Goal: Transaction & Acquisition: Purchase product/service

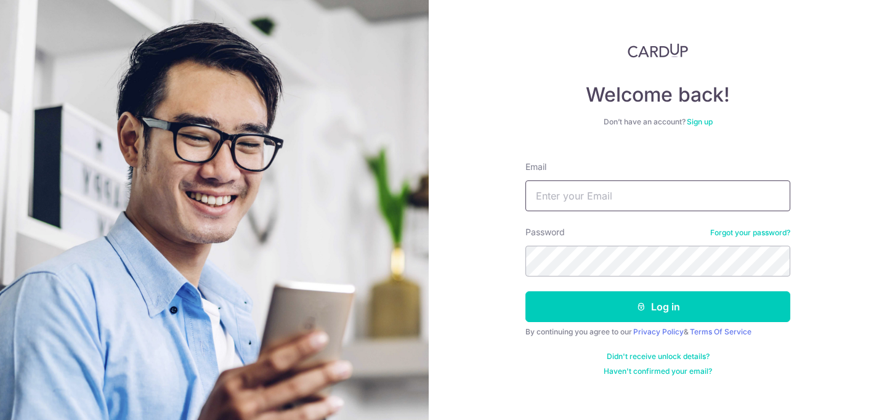
click at [575, 203] on input "Email" at bounding box center [658, 196] width 265 height 31
type input "tongyinfu@hotmail.com"
click at [526, 291] on button "Log in" at bounding box center [658, 306] width 265 height 31
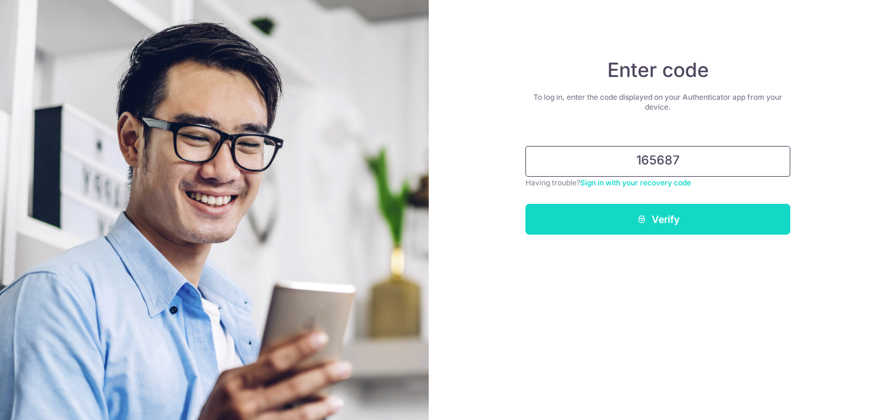
type input "165687"
click at [673, 211] on button "Verify" at bounding box center [658, 219] width 265 height 31
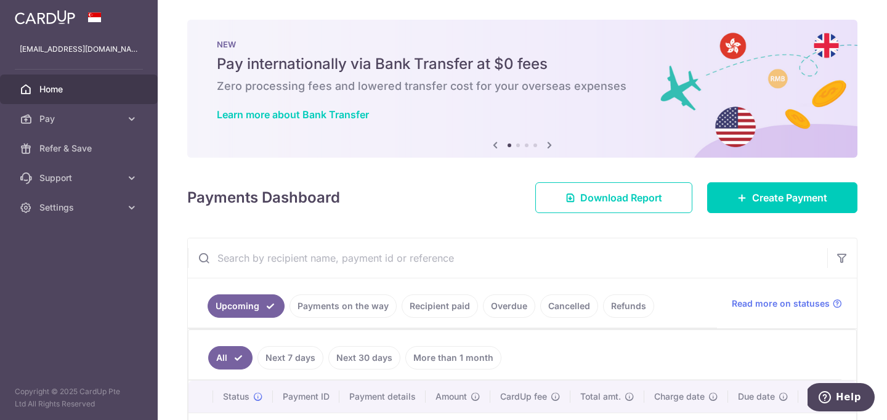
scroll to position [50, 0]
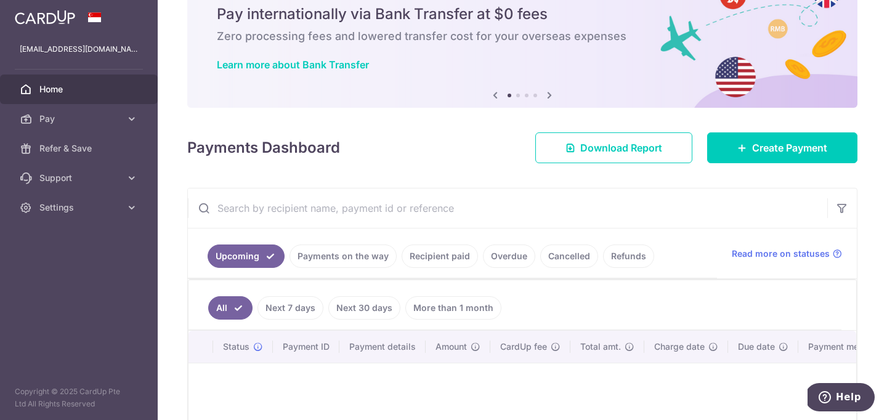
click at [458, 248] on link "Recipient paid" at bounding box center [440, 256] width 76 height 23
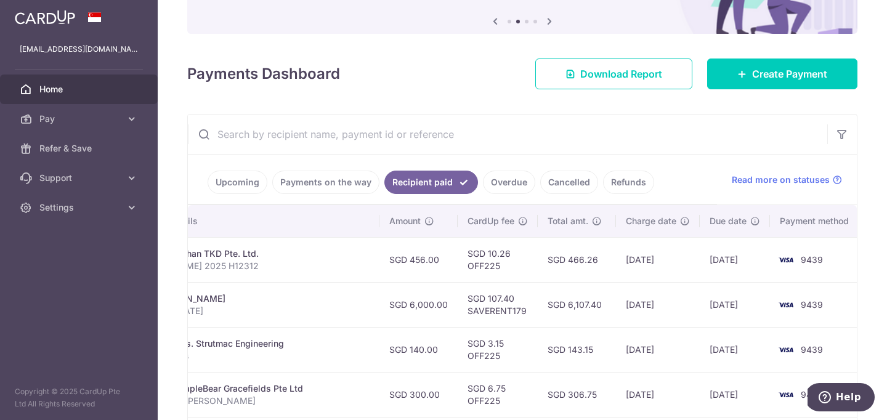
scroll to position [123, 0]
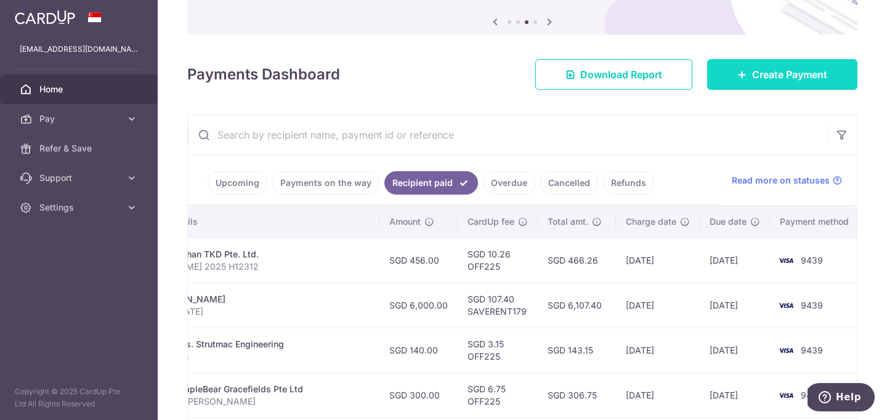
click at [759, 71] on span "Create Payment" at bounding box center [789, 74] width 75 height 15
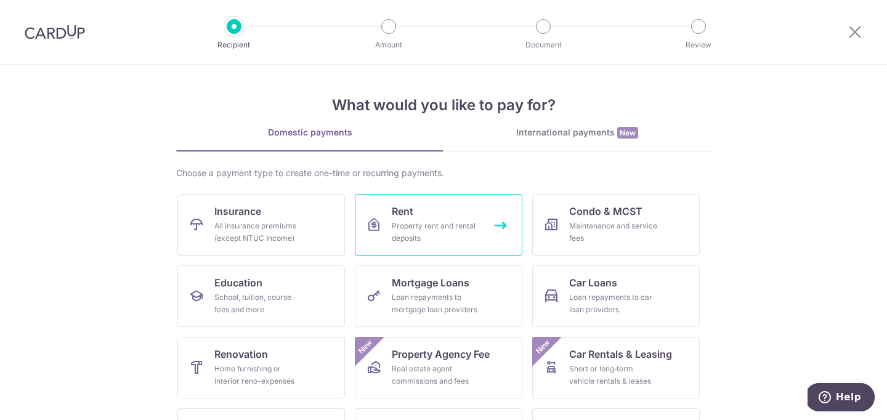
click at [433, 216] on link "Rent Property rent and rental deposits" at bounding box center [439, 225] width 168 height 62
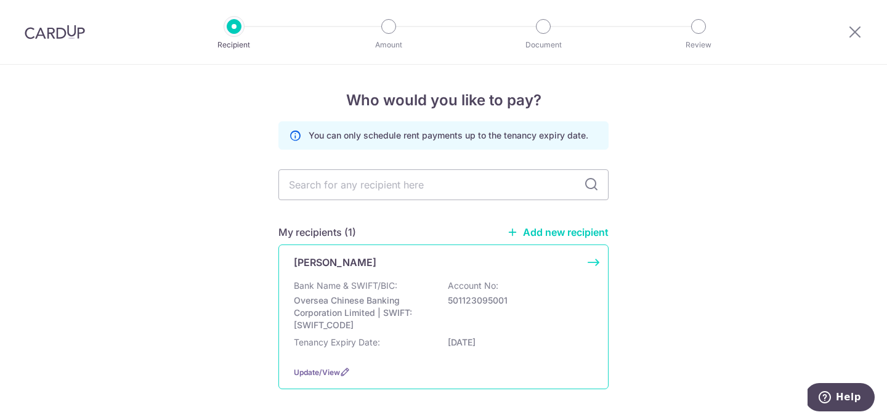
click at [442, 320] on div "Bank Name & SWIFT/BIC: Oversea Chinese Banking Corporation Limited | SWIFT: OCB…" at bounding box center [443, 306] width 299 height 52
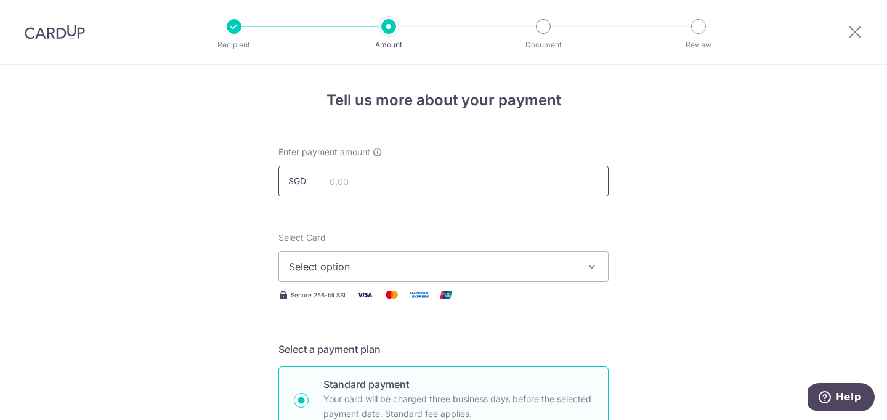
click at [383, 187] on input "text" at bounding box center [443, 181] width 330 height 31
type input "6,000.00"
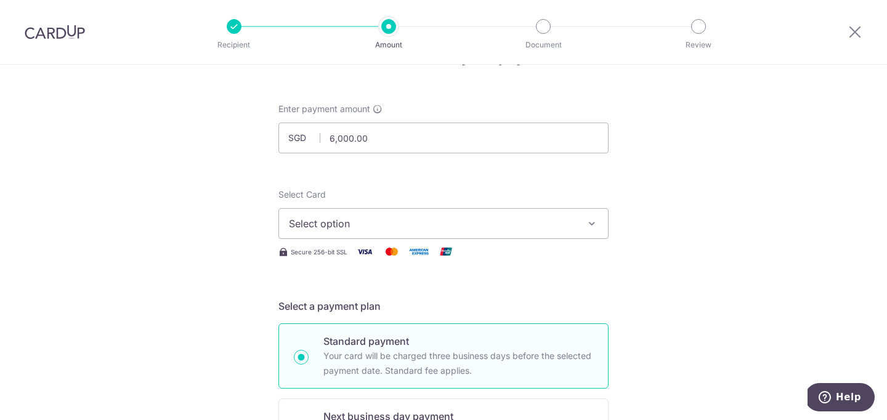
click at [587, 226] on icon "button" at bounding box center [592, 223] width 12 height 12
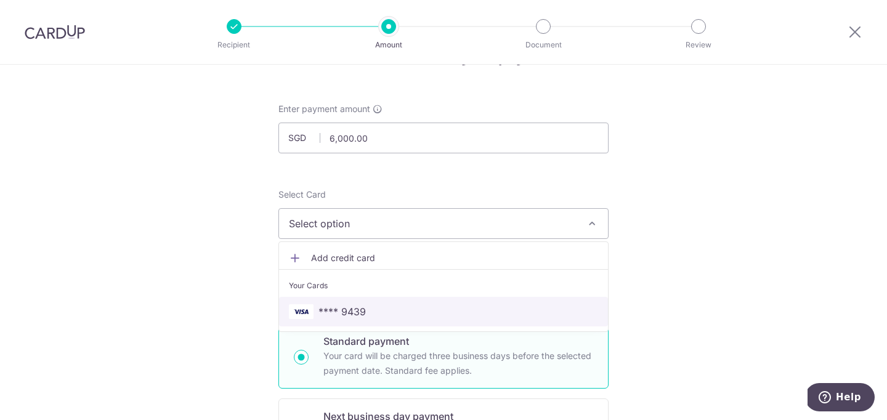
click at [503, 309] on span "**** 9439" at bounding box center [443, 311] width 309 height 15
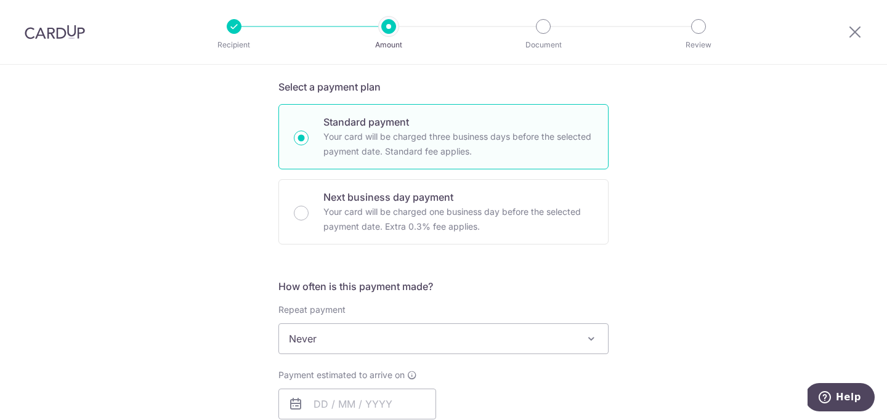
scroll to position [282, 0]
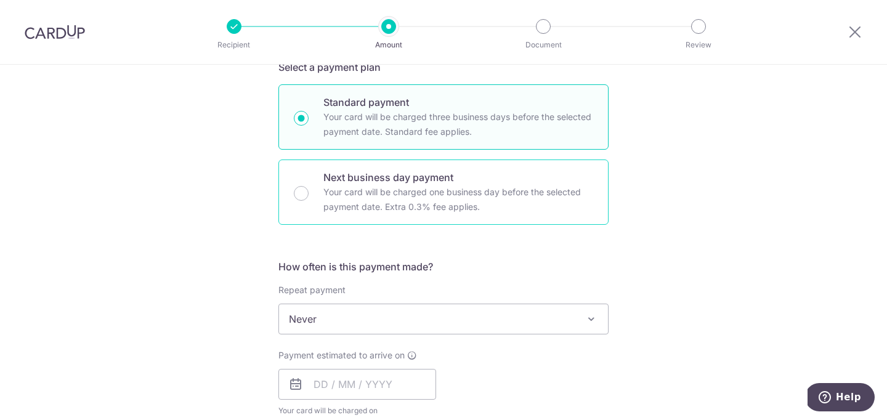
click at [437, 200] on p "Your card will be charged one business day before the selected payment date. Ex…" at bounding box center [458, 200] width 270 height 30
click at [309, 200] on input "Next business day payment Your card will be charged one business day before the…" at bounding box center [301, 193] width 15 height 15
radio input "false"
radio input "true"
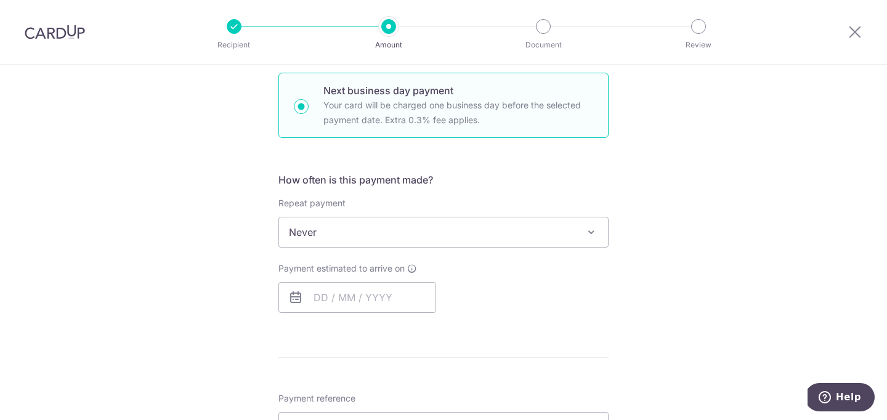
scroll to position [370, 0]
click at [384, 296] on input "text" at bounding box center [357, 296] width 158 height 31
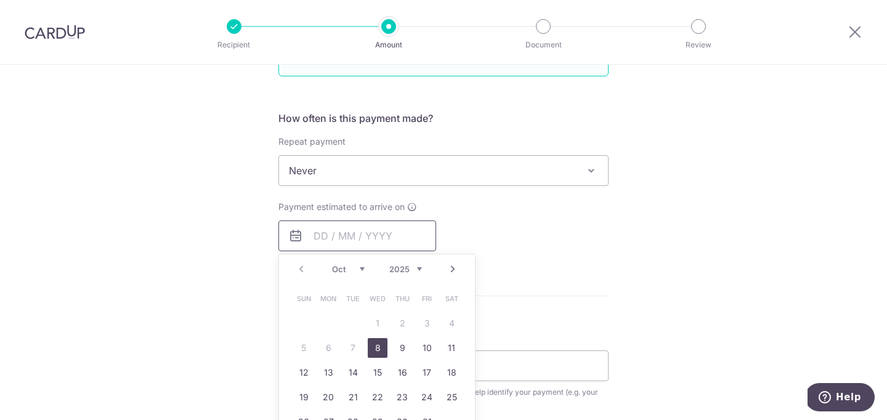
scroll to position [455, 0]
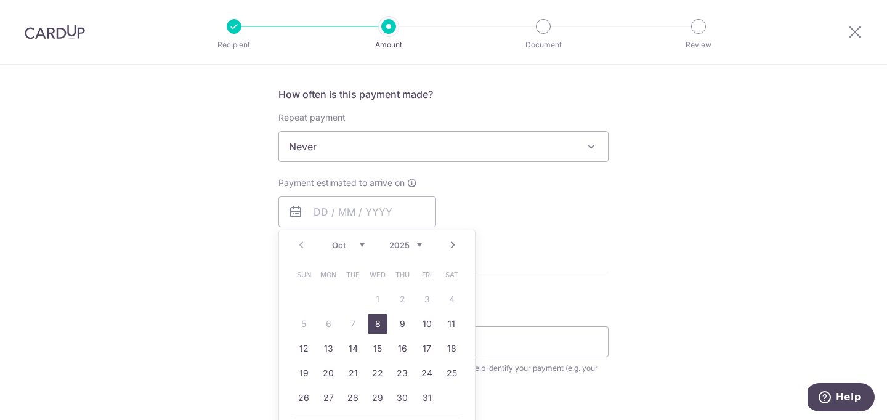
click at [379, 317] on link "8" at bounding box center [378, 324] width 20 height 20
type input "[DATE]"
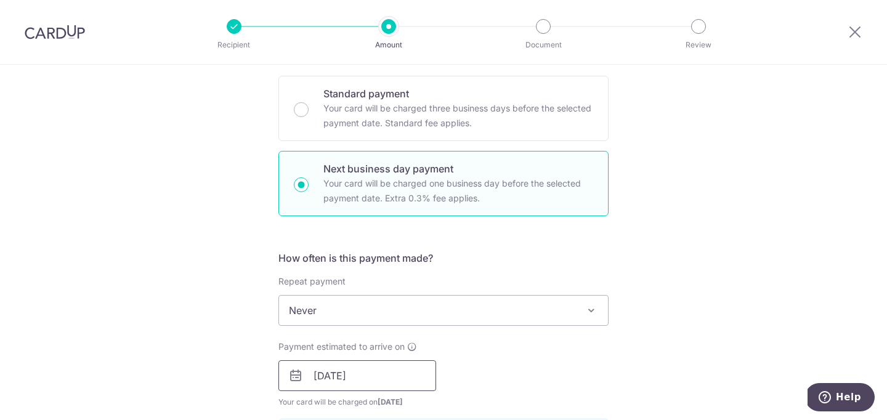
scroll to position [280, 0]
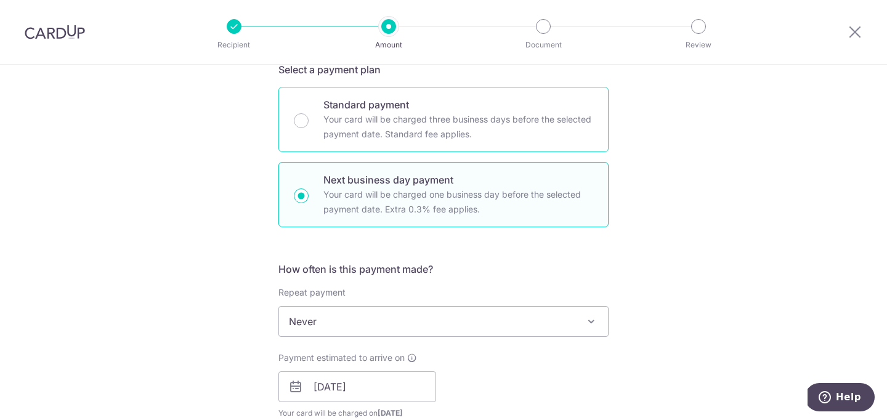
click at [391, 112] on p "Standard payment" at bounding box center [458, 104] width 270 height 15
click at [309, 113] on input "Standard payment Your card will be charged three business days before the selec…" at bounding box center [301, 120] width 15 height 15
radio input "true"
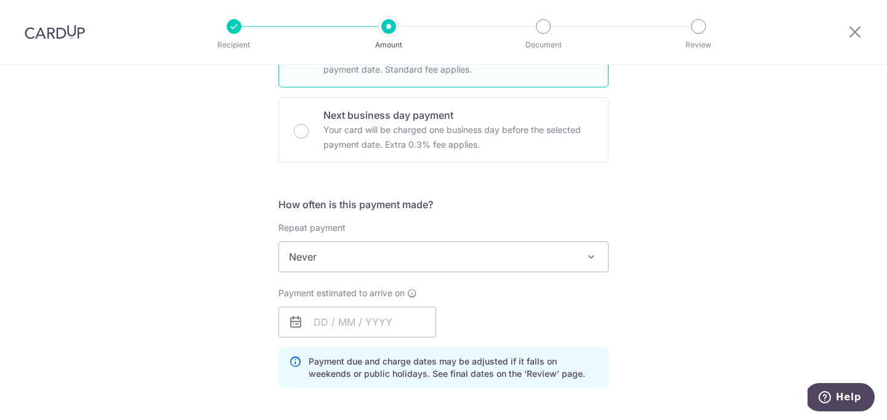
scroll to position [363, 0]
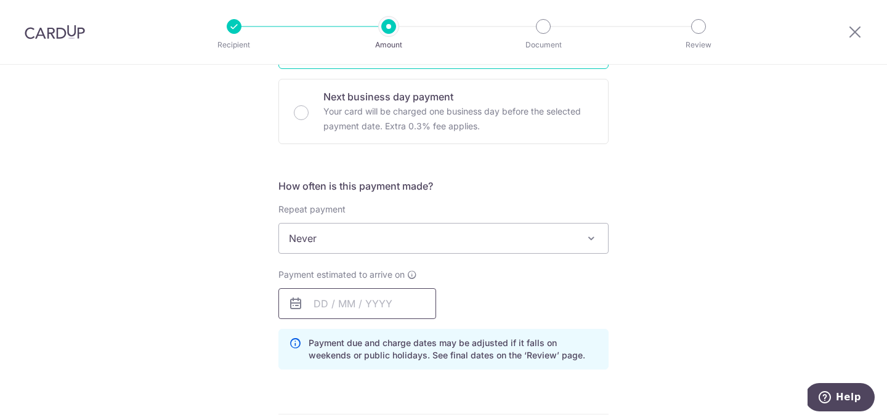
click at [369, 303] on input "text" at bounding box center [357, 303] width 158 height 31
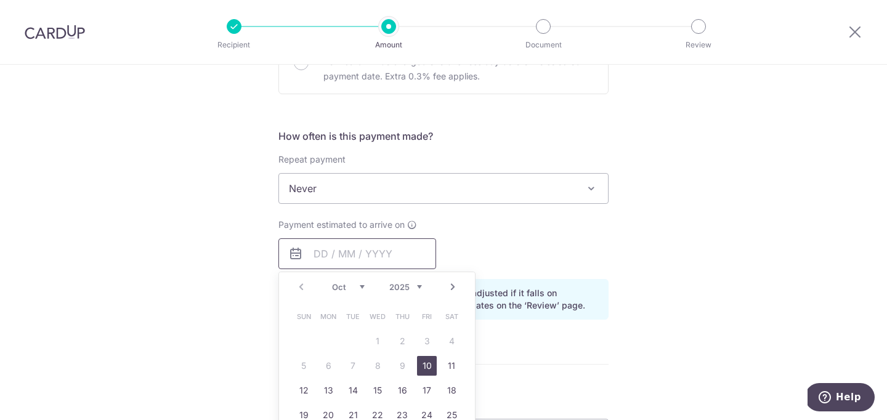
scroll to position [421, 0]
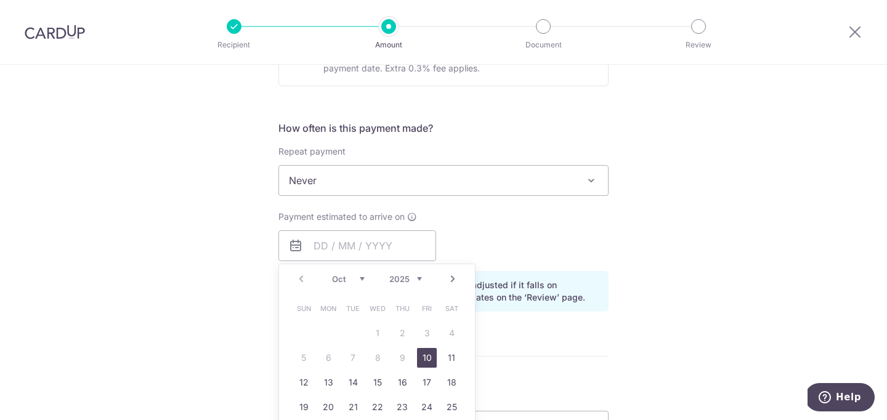
click at [428, 352] on link "10" at bounding box center [427, 358] width 20 height 20
type input "10/10/2025"
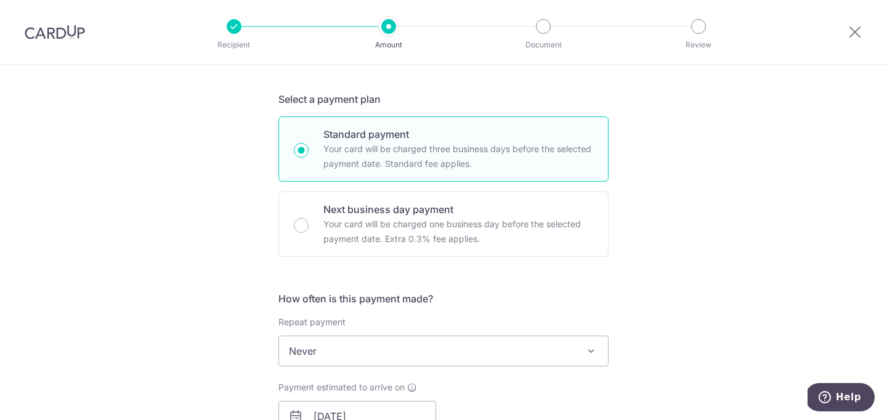
scroll to position [248, 0]
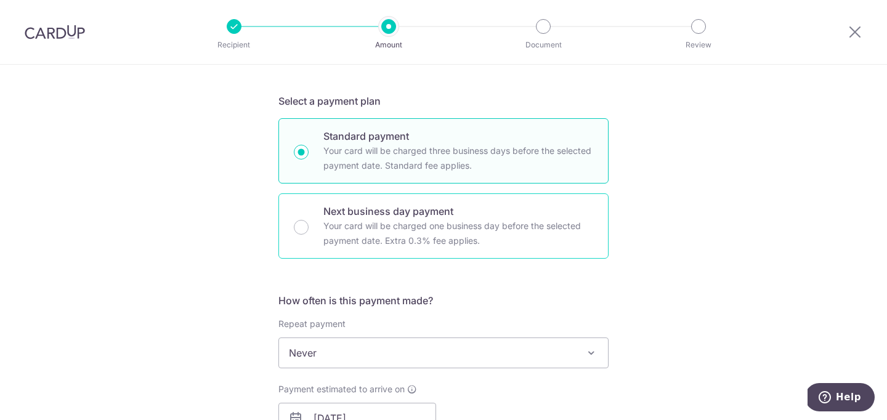
click at [309, 213] on div "Next business day payment Your card will be charged one business day before the…" at bounding box center [443, 225] width 330 height 65
radio input "false"
radio input "true"
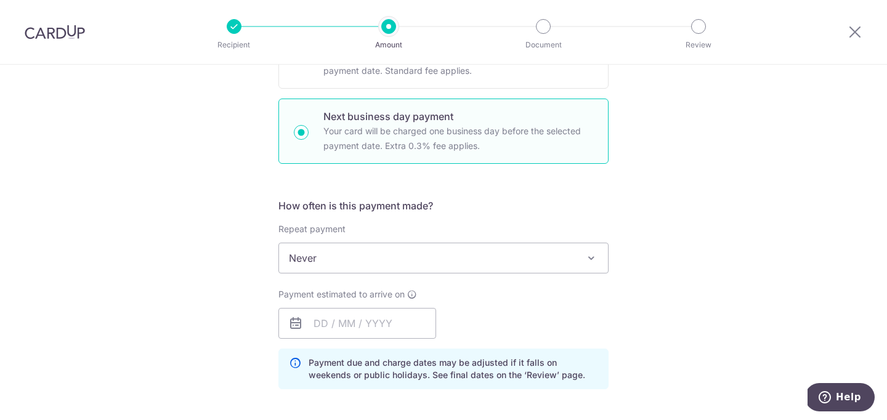
scroll to position [370, 0]
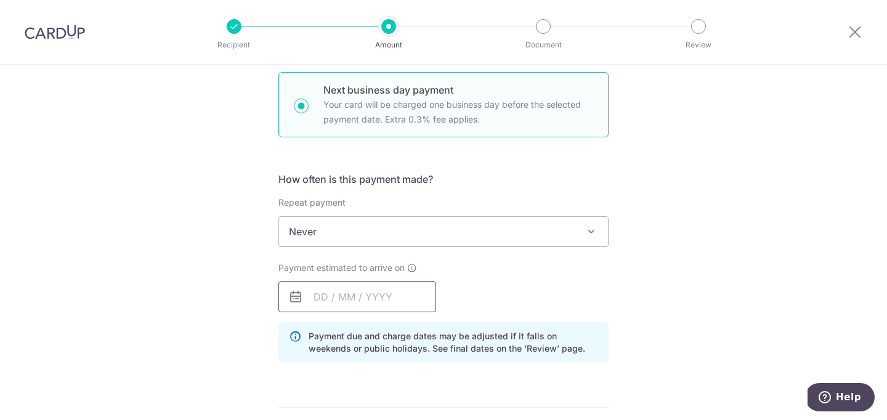
click at [315, 302] on input "text" at bounding box center [357, 297] width 158 height 31
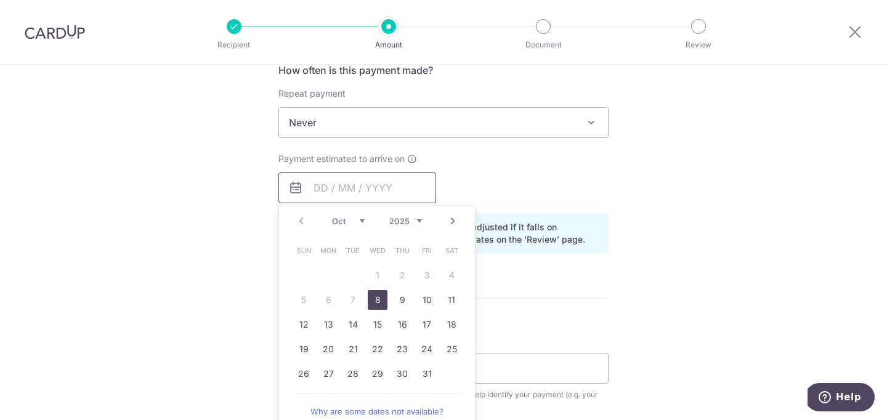
scroll to position [501, 0]
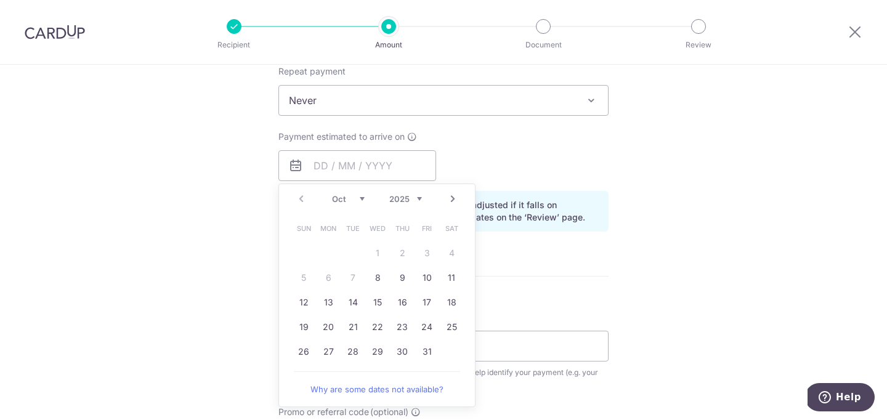
click at [354, 280] on table "Sun Mon Tue Wed Thu Fri Sat 1 2 3 4 5 6 7 8 9 10 11 12 13 14 15 16 17 18 19 20 …" at bounding box center [377, 290] width 173 height 148
click at [380, 277] on link "8" at bounding box center [378, 278] width 20 height 20
type input "[DATE]"
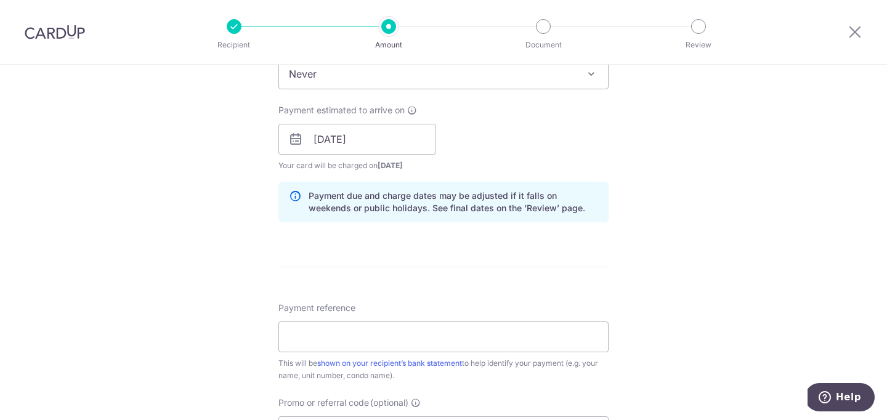
scroll to position [577, 0]
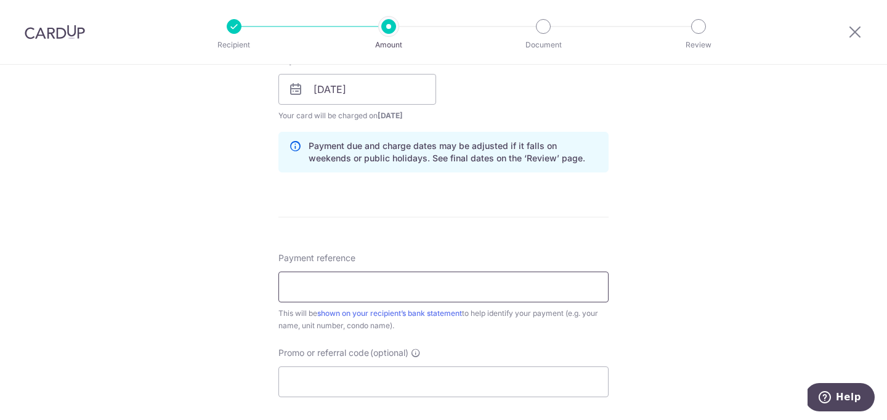
click at [346, 277] on input "Payment reference" at bounding box center [443, 287] width 330 height 31
paste input "SAVERENT179"
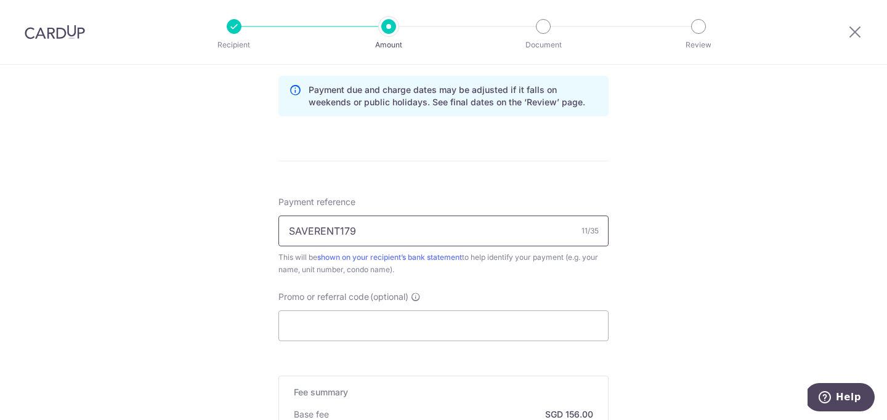
scroll to position [634, 0]
drag, startPoint x: 357, startPoint y: 234, endPoint x: 270, endPoint y: 231, distance: 86.3
click at [270, 231] on div "Tell us more about your payment Enter payment amount SGD 6,000.00 6000.00 Selec…" at bounding box center [443, 43] width 887 height 1225
type input "October rent 0912"
click at [425, 320] on input "Promo or referral code (optional)" at bounding box center [443, 325] width 330 height 31
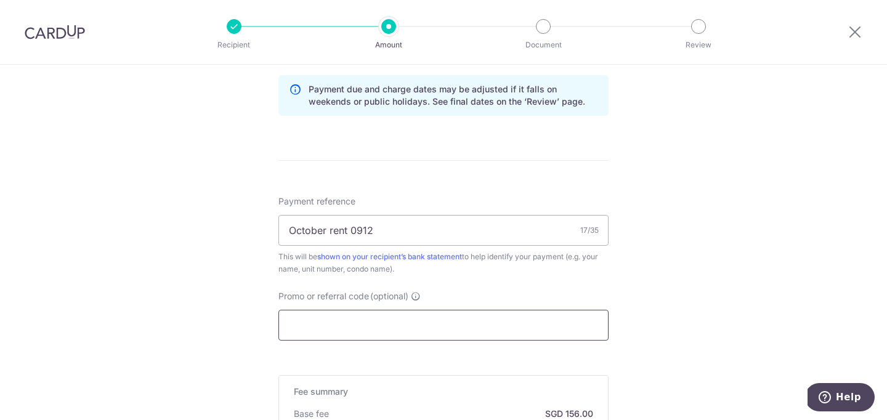
paste input "SAVERENT179"
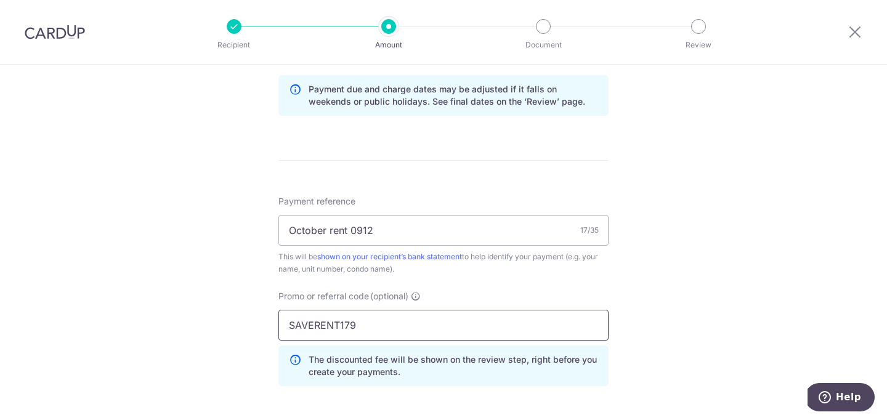
type input "SAVERENT179"
click at [701, 323] on div "Tell us more about your payment Enter payment amount SGD 6,000.00 6000.00 Selec…" at bounding box center [443, 71] width 887 height 1280
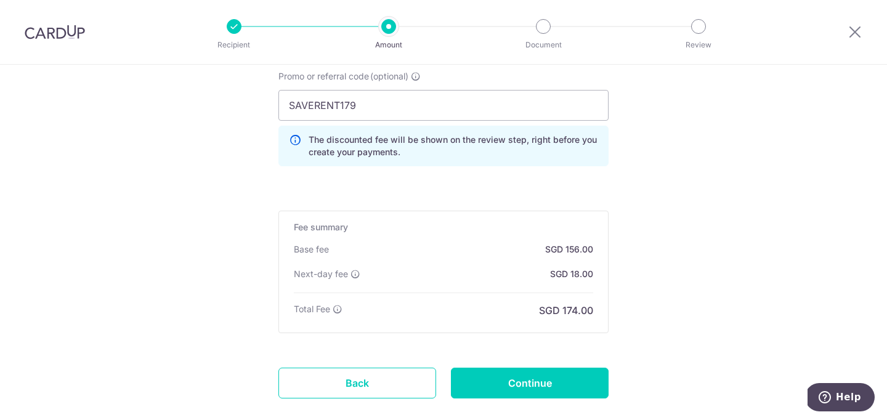
scroll to position [925, 0]
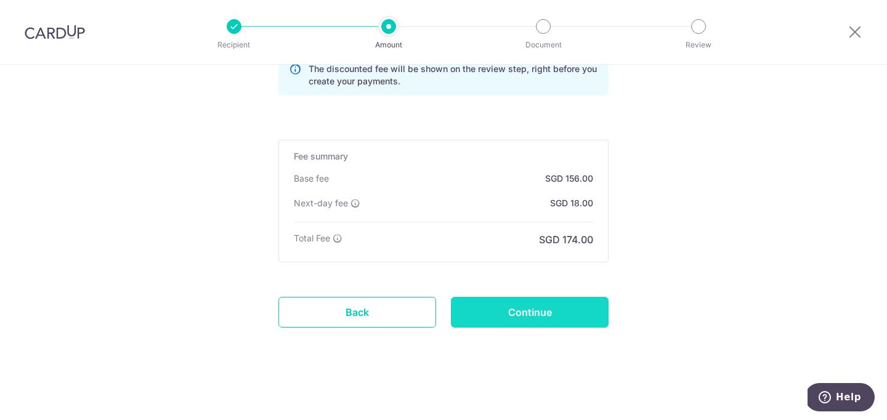
click at [527, 306] on input "Continue" at bounding box center [530, 312] width 158 height 31
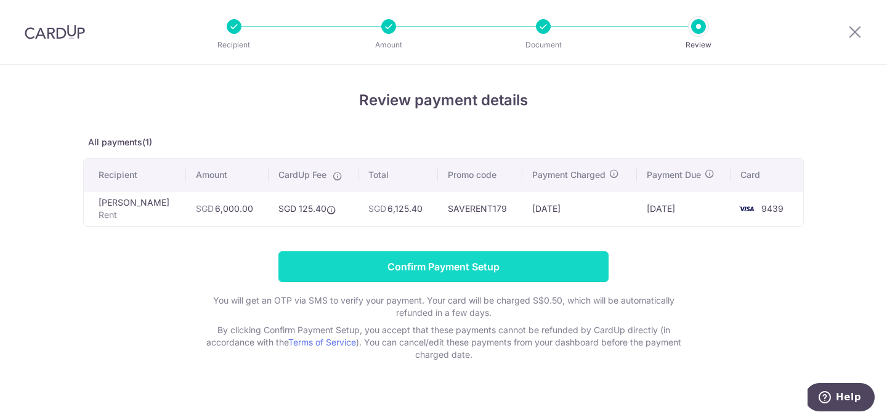
click at [442, 267] on input "Confirm Payment Setup" at bounding box center [443, 266] width 330 height 31
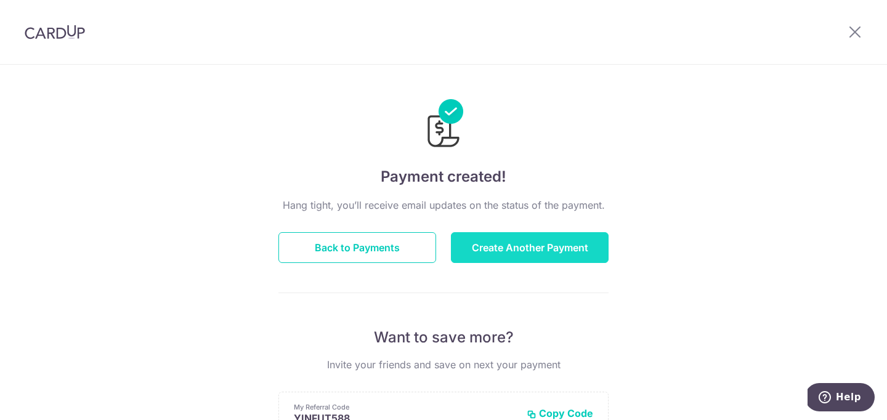
click at [542, 251] on button "Create Another Payment" at bounding box center [530, 247] width 158 height 31
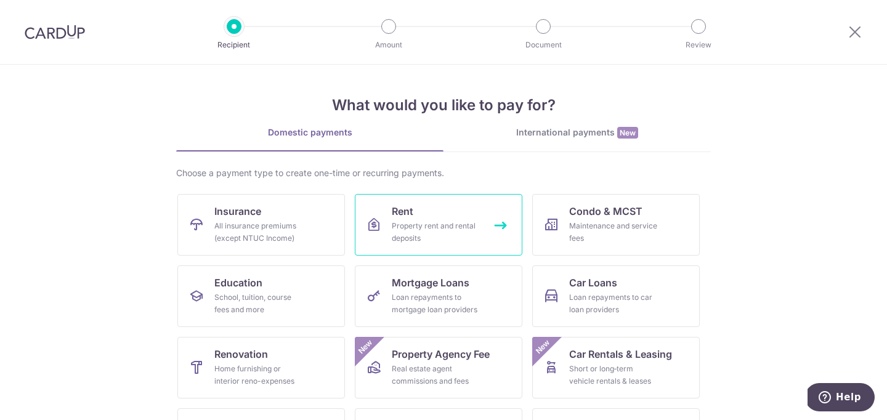
click at [423, 214] on link "Rent Property rent and rental deposits" at bounding box center [439, 225] width 168 height 62
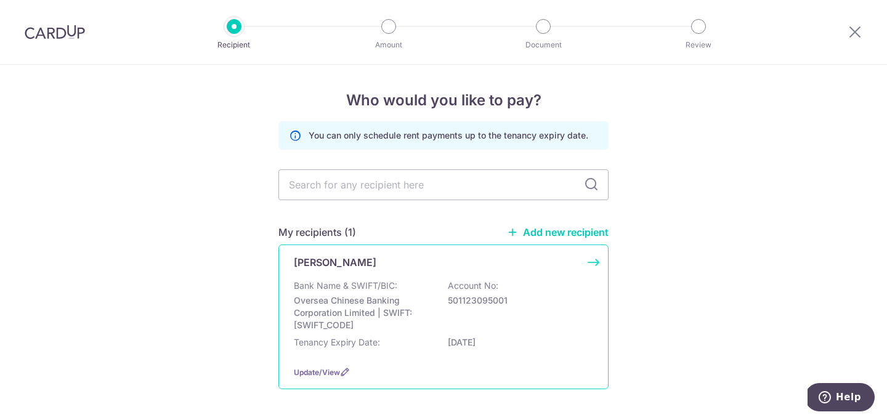
click at [381, 286] on p "Bank Name & SWIFT/BIC:" at bounding box center [346, 286] width 104 height 12
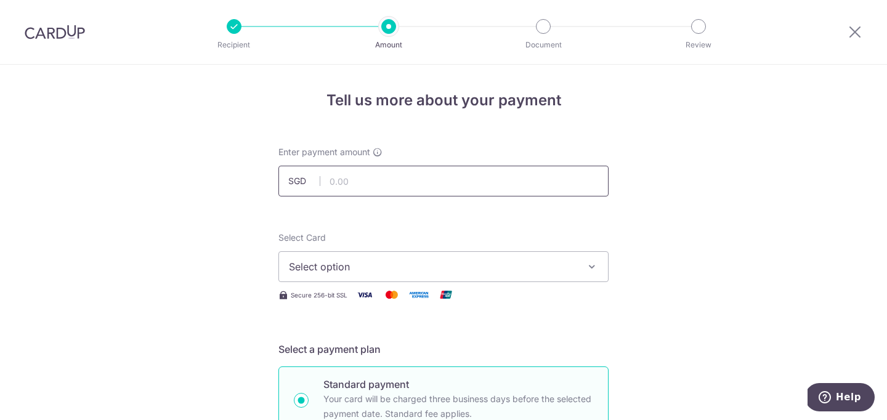
click at [351, 178] on input "text" at bounding box center [443, 181] width 330 height 31
type input "6,000.00"
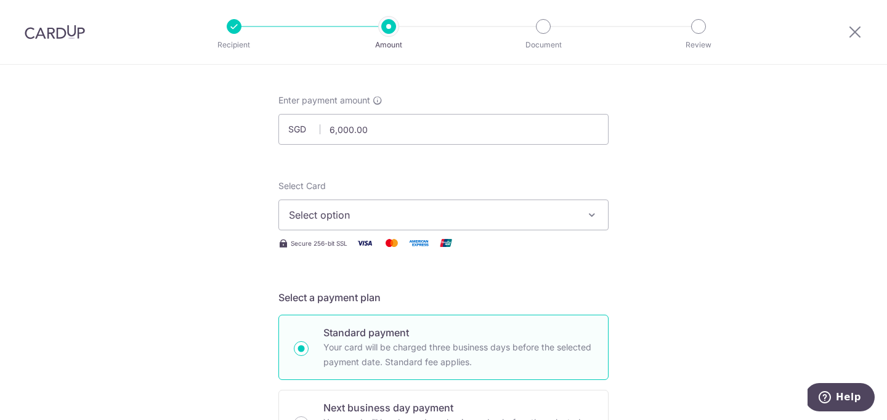
scroll to position [65, 0]
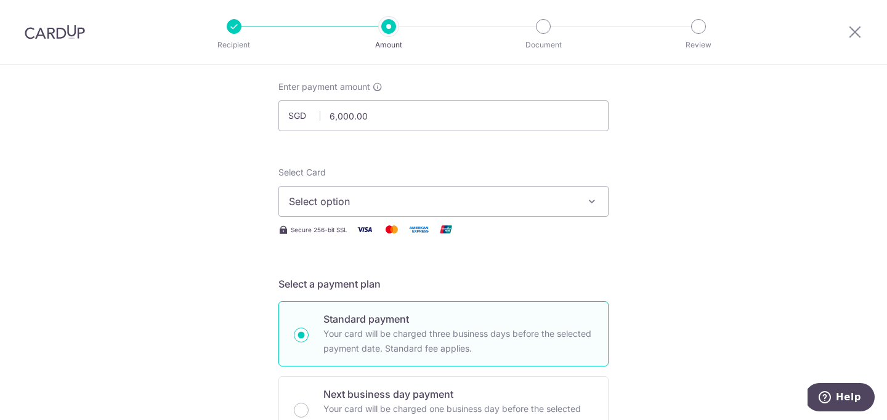
click at [583, 197] on button "Select option" at bounding box center [443, 201] width 330 height 31
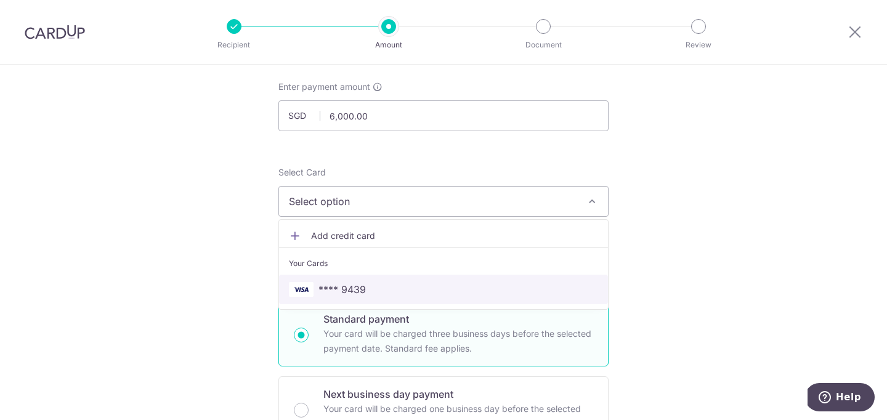
click at [486, 290] on span "**** 9439" at bounding box center [443, 289] width 309 height 15
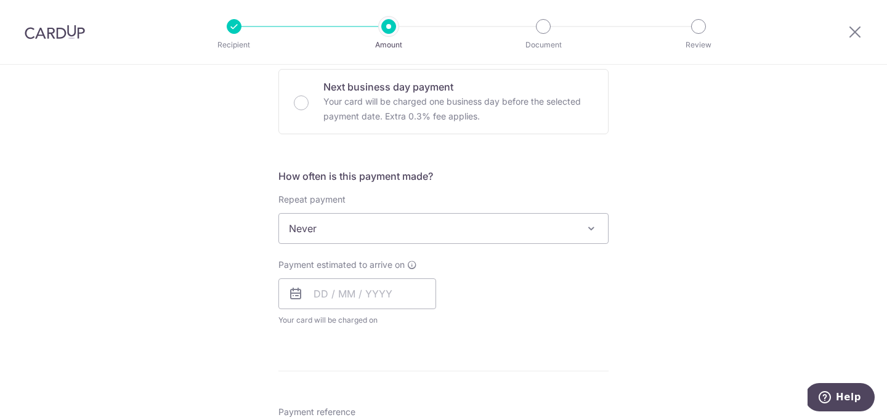
scroll to position [394, 0]
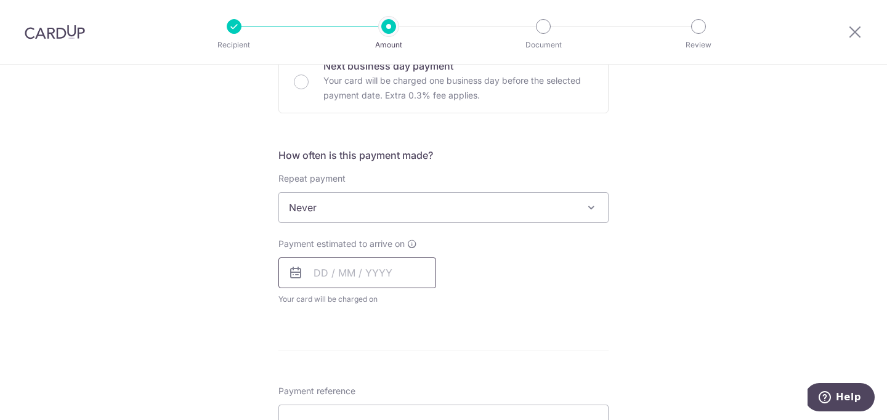
click at [342, 275] on input "text" at bounding box center [357, 273] width 158 height 31
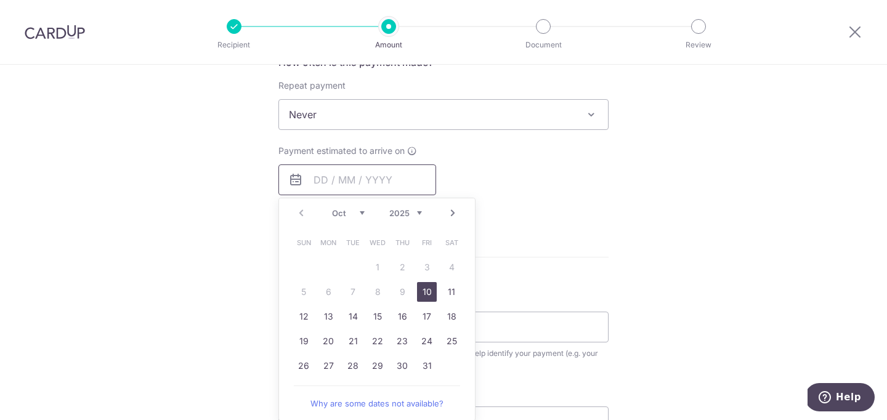
scroll to position [488, 0]
click at [378, 365] on link "29" at bounding box center [378, 365] width 20 height 20
type input "[DATE]"
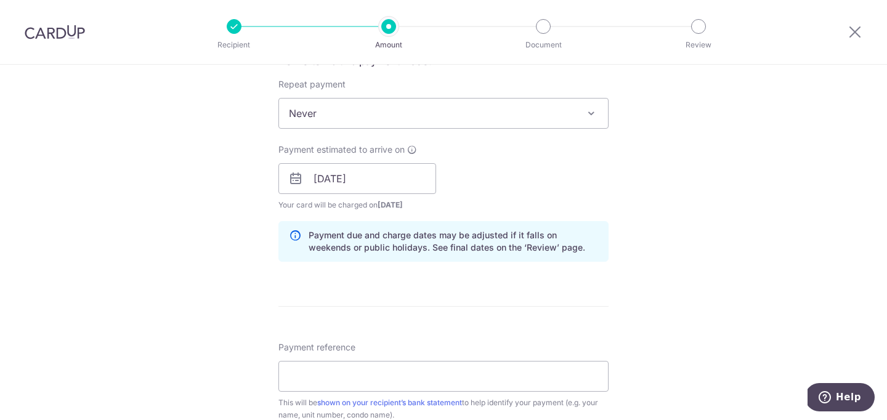
scroll to position [587, 0]
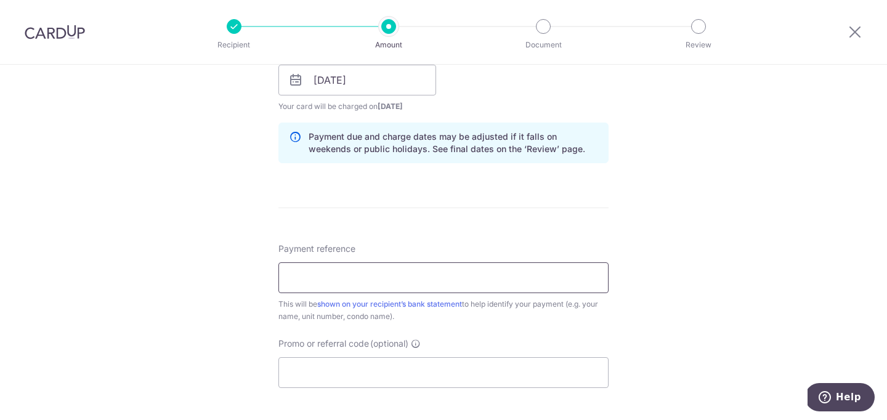
click at [522, 268] on input "Payment reference" at bounding box center [443, 277] width 330 height 31
type input "November ren 0912"
click at [740, 325] on div "Tell us more about your payment Enter payment amount SGD 6,000.00 6000.00 Selec…" at bounding box center [443, 60] width 887 height 1165
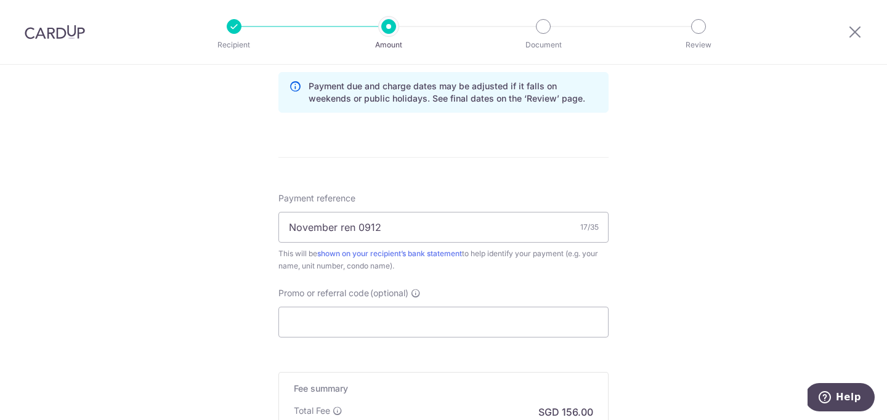
scroll to position [643, 0]
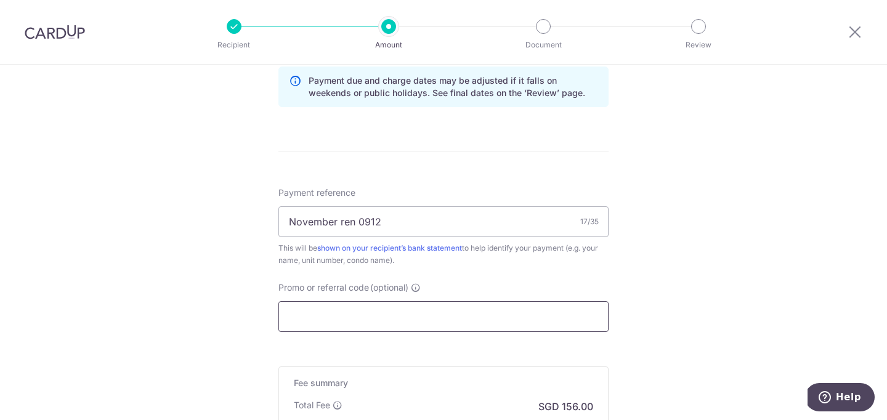
click at [549, 310] on input "Promo or referral code (optional)" at bounding box center [443, 316] width 330 height 31
paste input "SAVERENT179"
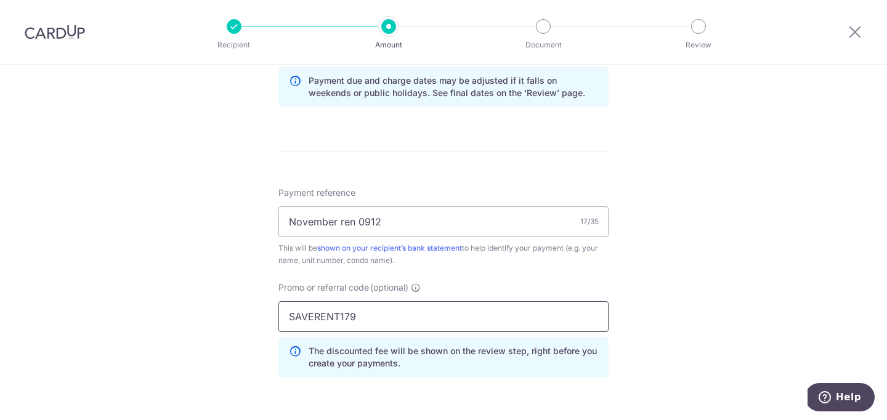
type input "SAVERENT179"
click at [722, 290] on div "Tell us more about your payment Enter payment amount SGD 6,000.00 6000.00 Selec…" at bounding box center [443, 32] width 887 height 1221
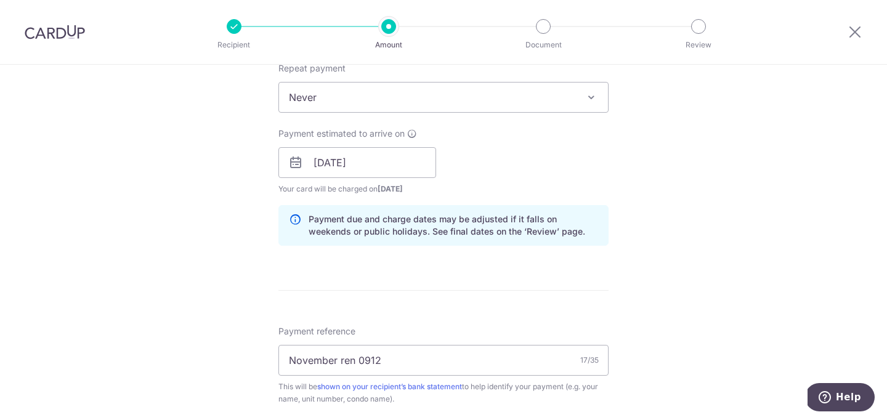
scroll to position [603, 0]
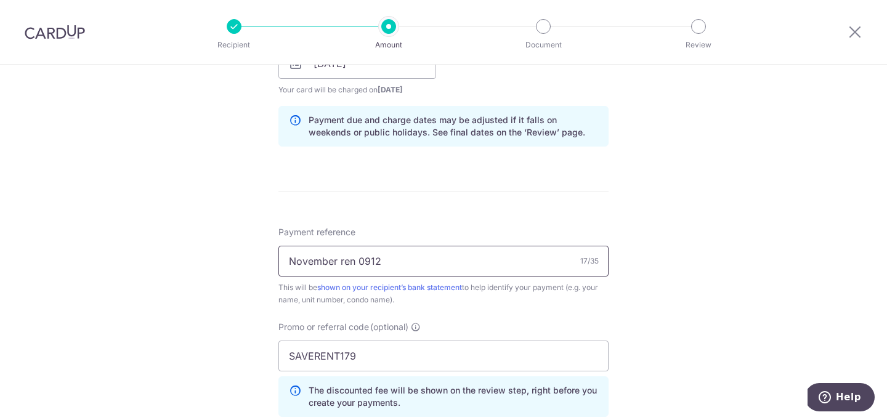
click at [357, 261] on input "November ren 0912" at bounding box center [443, 261] width 330 height 31
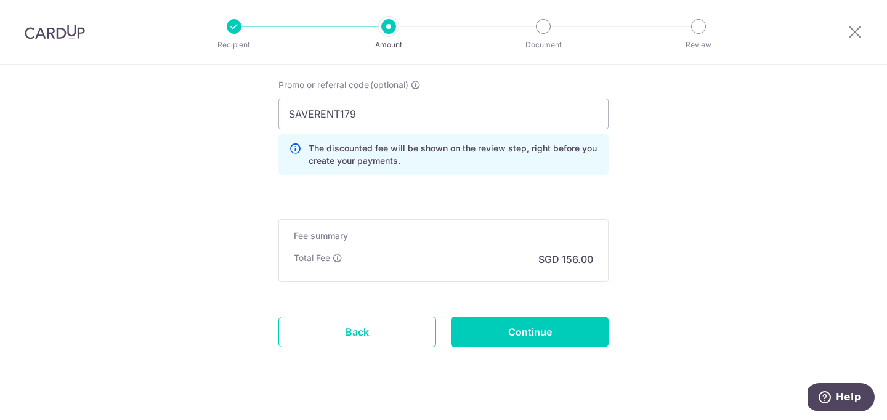
scroll to position [865, 0]
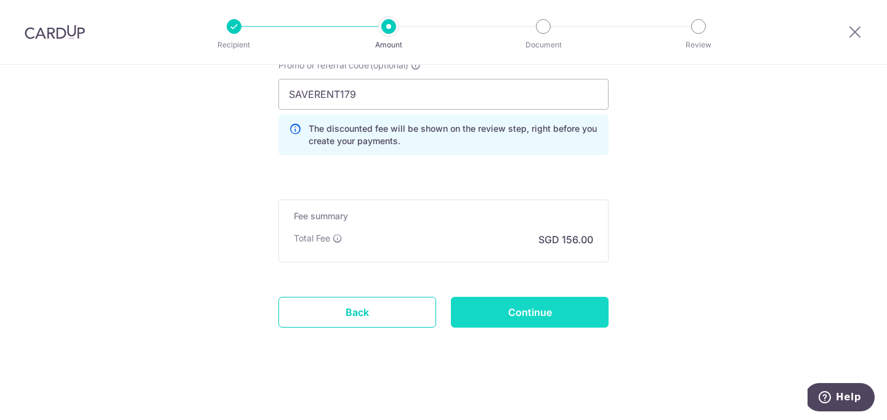
type input "November rent 0912"
click at [541, 304] on input "Continue" at bounding box center [530, 312] width 158 height 31
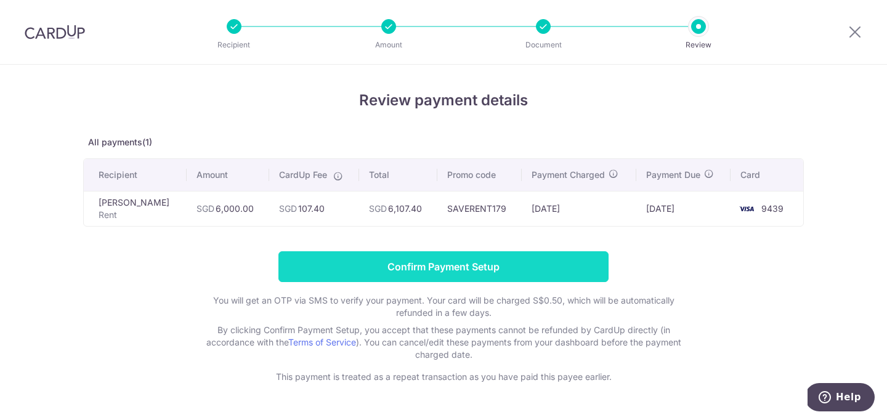
click at [465, 268] on input "Confirm Payment Setup" at bounding box center [443, 266] width 330 height 31
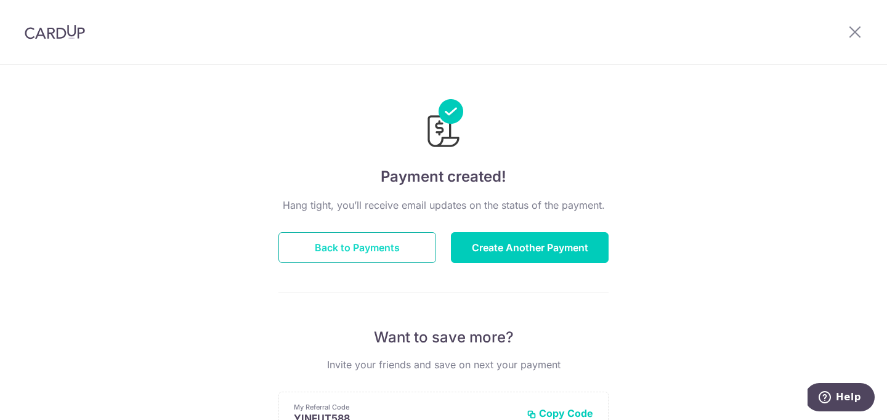
click at [359, 243] on button "Back to Payments" at bounding box center [357, 247] width 158 height 31
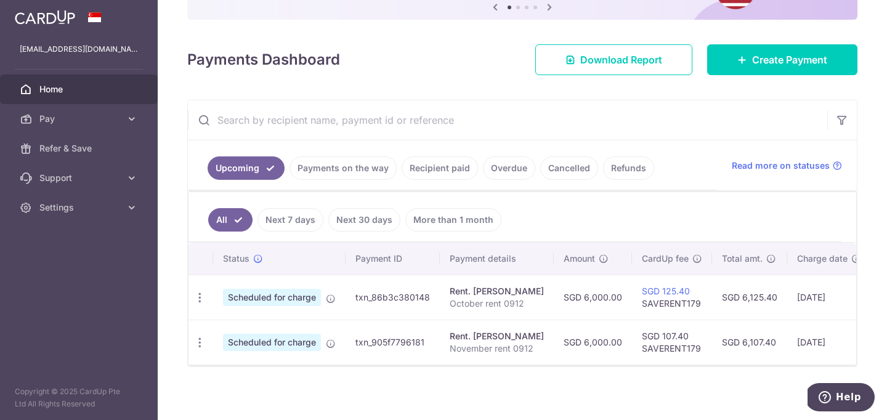
scroll to position [143, 0]
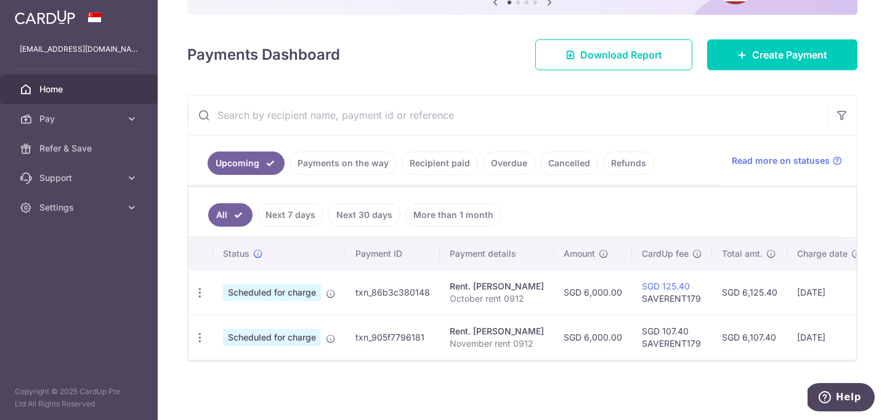
click at [341, 160] on link "Payments on the way" at bounding box center [343, 163] width 107 height 23
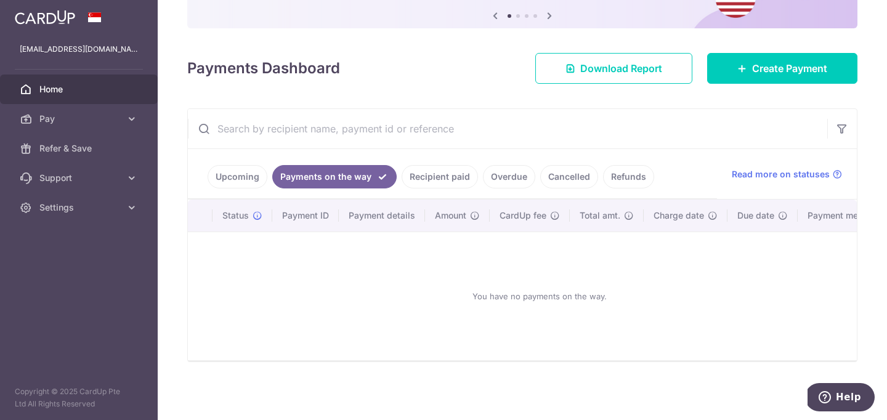
click at [242, 176] on link "Upcoming" at bounding box center [238, 176] width 60 height 23
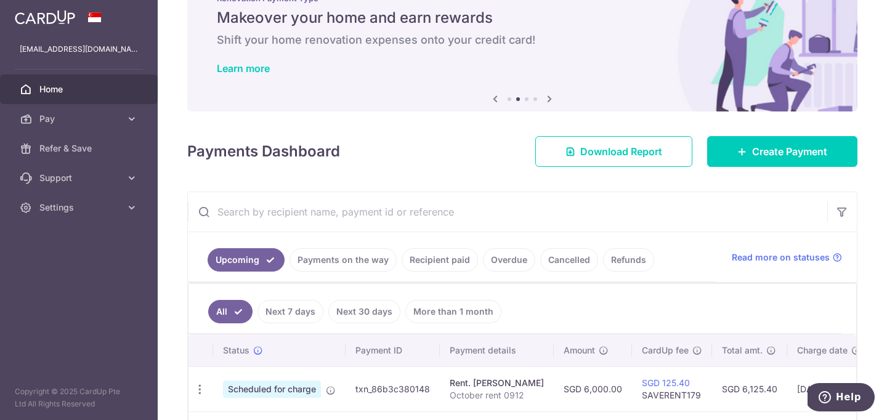
scroll to position [0, 0]
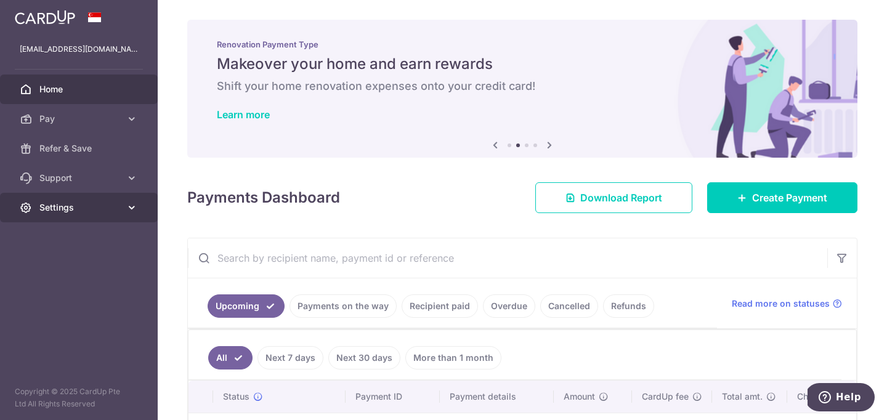
click at [104, 204] on span "Settings" at bounding box center [79, 207] width 81 height 12
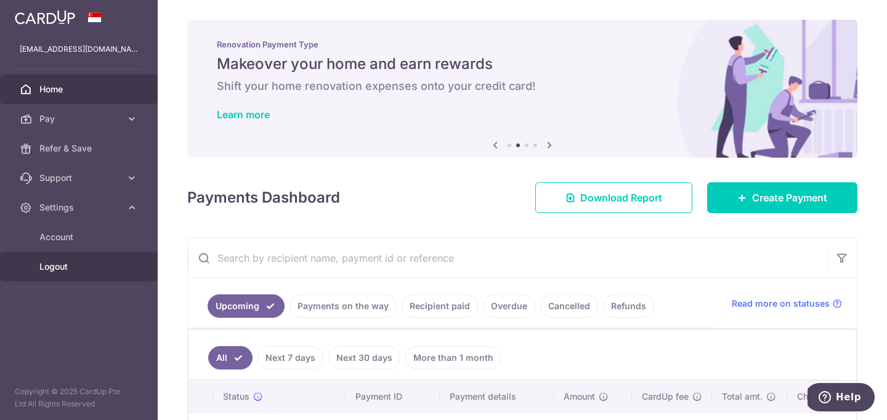
click at [70, 269] on span "Logout" at bounding box center [79, 267] width 81 height 12
